Goal: Book appointment/travel/reservation

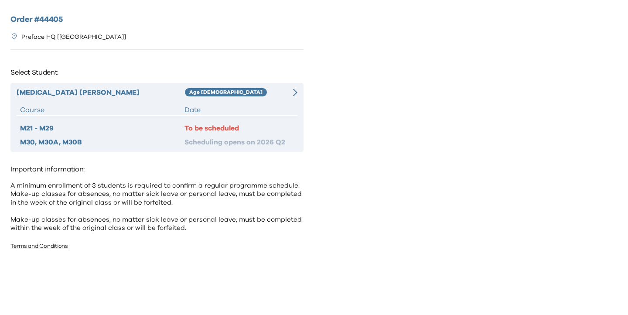
click at [279, 97] on div "[MEDICAL_DATA][PERSON_NAME] Age [DEMOGRAPHIC_DATA] Course Date M21 - M29 To be …" at bounding box center [156, 117] width 293 height 69
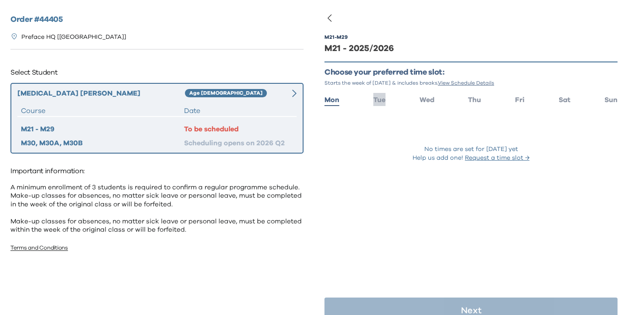
click at [383, 102] on span "Tue" at bounding box center [379, 99] width 12 height 7
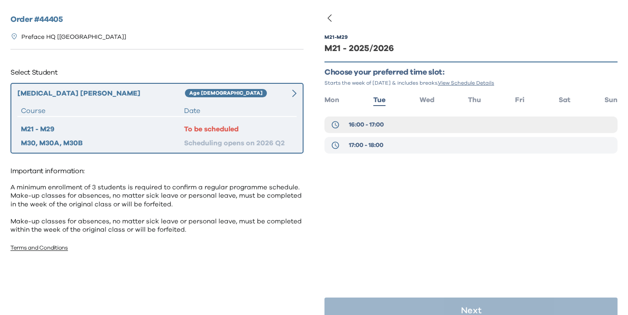
click at [365, 146] on span "17:00 - 18:00" at bounding box center [366, 145] width 34 height 9
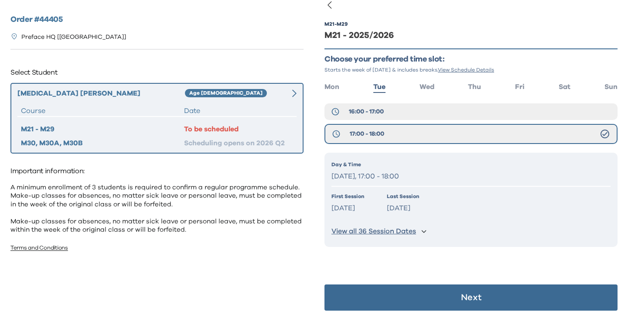
scroll to position [16, 0]
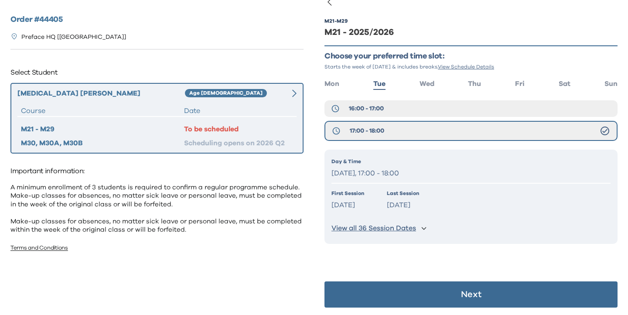
click at [402, 297] on button "Next" at bounding box center [470, 294] width 293 height 26
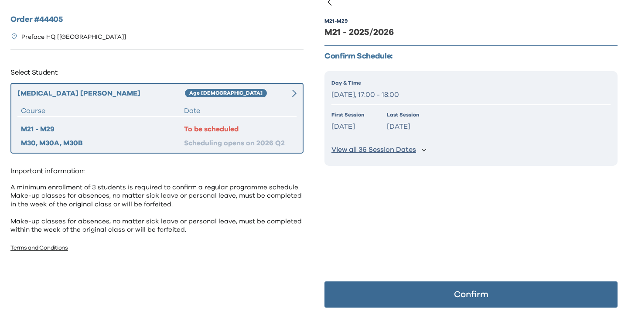
click at [402, 297] on button "Confirm" at bounding box center [470, 294] width 293 height 26
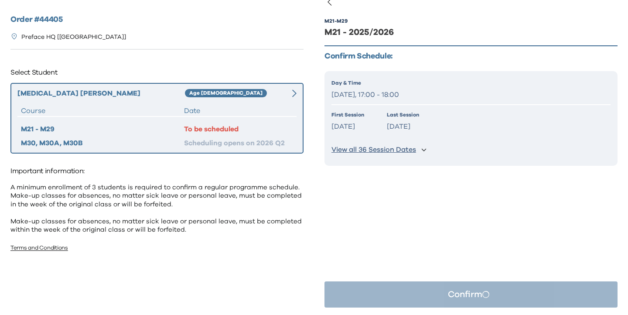
scroll to position [0, 0]
